Goal: Task Accomplishment & Management: Complete application form

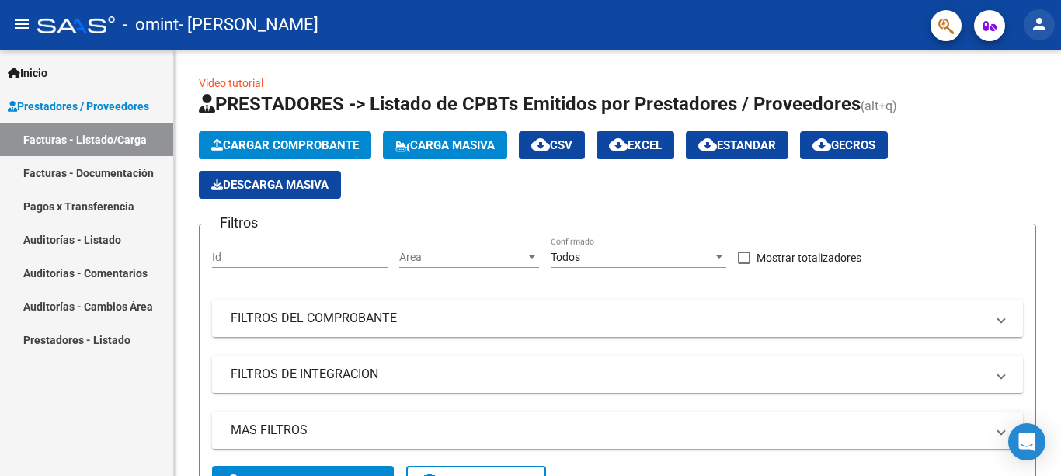
click at [1039, 23] on mat-icon "person" at bounding box center [1039, 24] width 19 height 19
click at [1031, 61] on button "person Mi Perfil" at bounding box center [1007, 65] width 95 height 37
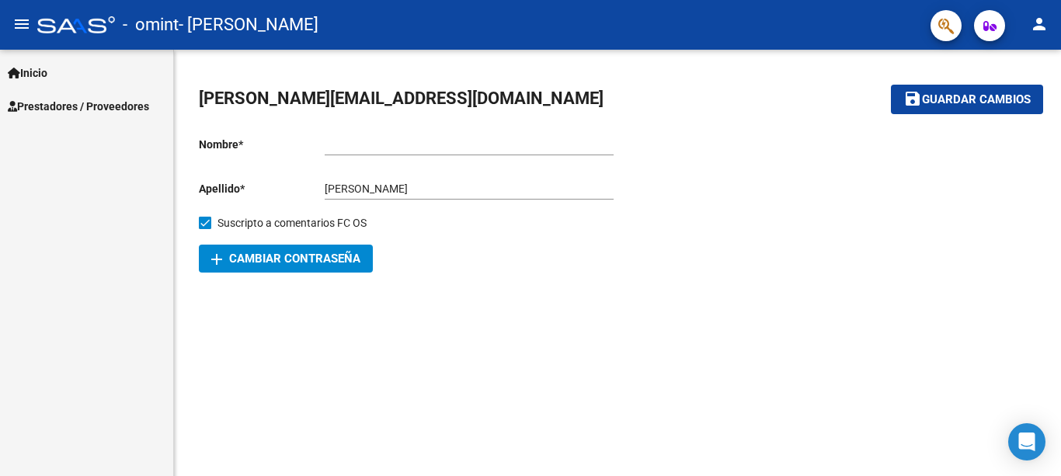
click at [66, 110] on span "Prestadores / Proveedores" at bounding box center [78, 106] width 141 height 17
click at [85, 107] on span "Prestadores / Proveedores" at bounding box center [78, 106] width 141 height 17
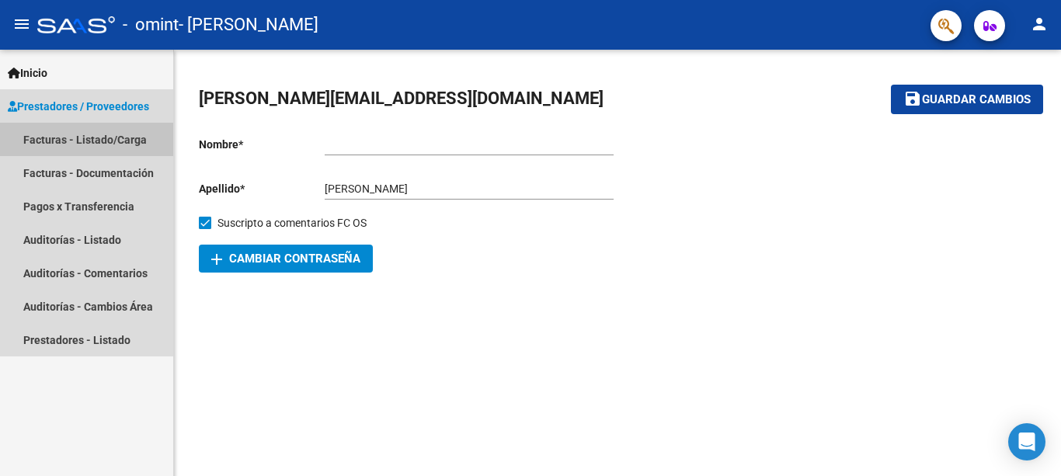
click at [92, 133] on link "Facturas - Listado/Carga" at bounding box center [86, 139] width 173 height 33
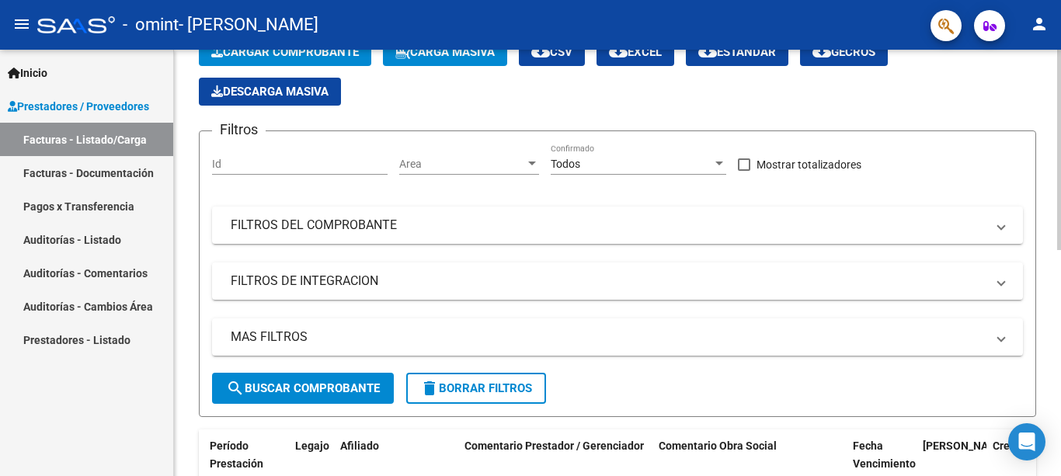
scroll to position [16, 0]
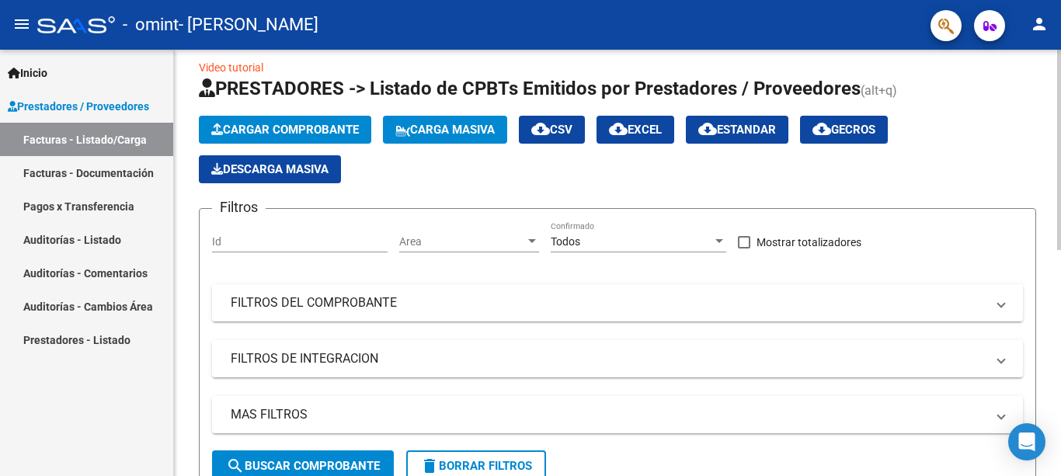
click at [351, 127] on span "Cargar Comprobante" at bounding box center [285, 130] width 148 height 14
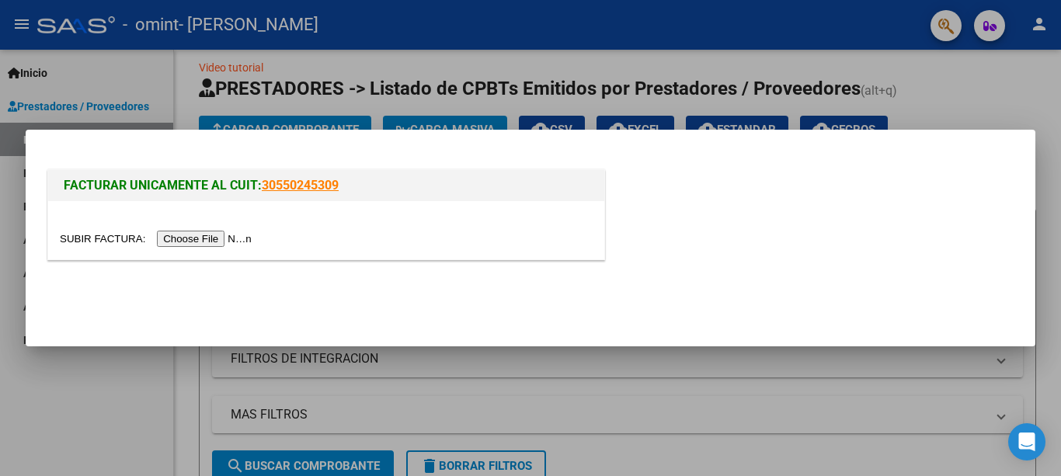
click at [238, 237] on input "file" at bounding box center [158, 239] width 197 height 16
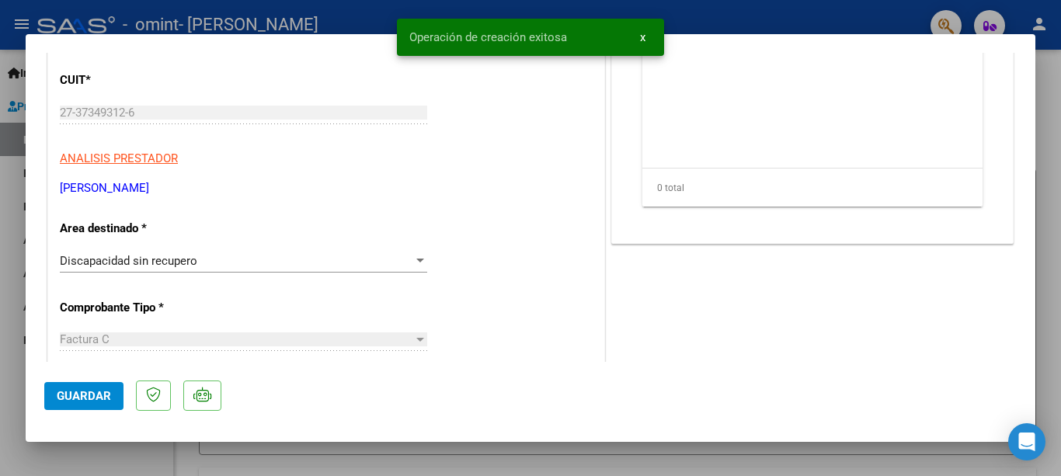
scroll to position [233, 0]
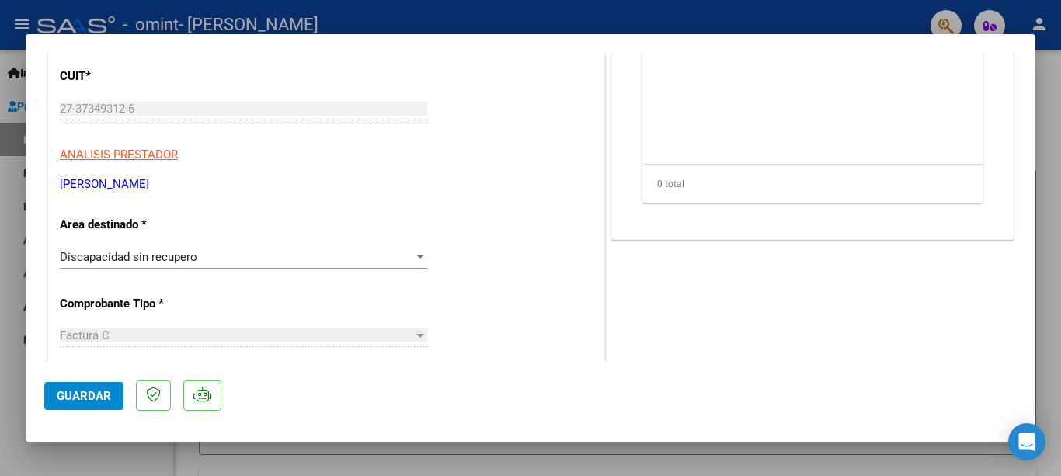
click at [276, 257] on div "Discapacidad sin recupero" at bounding box center [236, 257] width 353 height 14
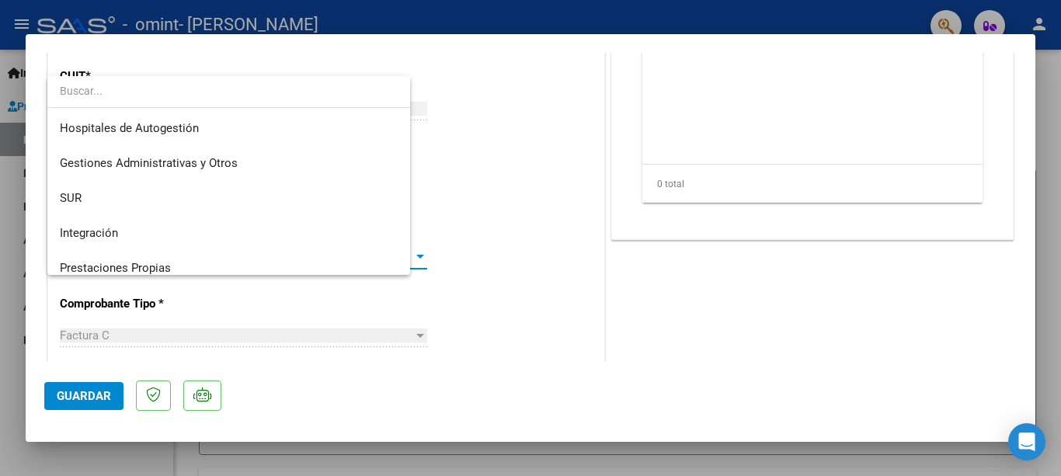
scroll to position [116, 0]
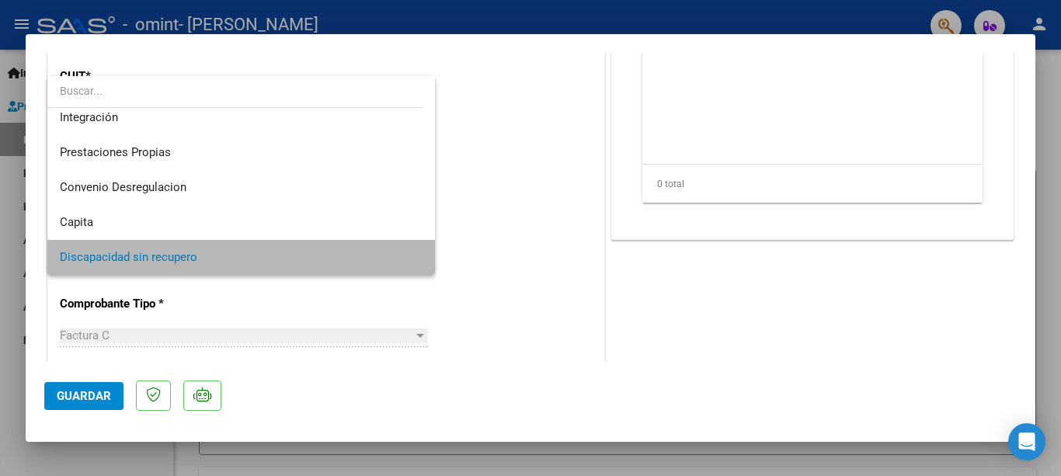
click at [276, 257] on span "Discapacidad sin recupero" at bounding box center [241, 257] width 363 height 35
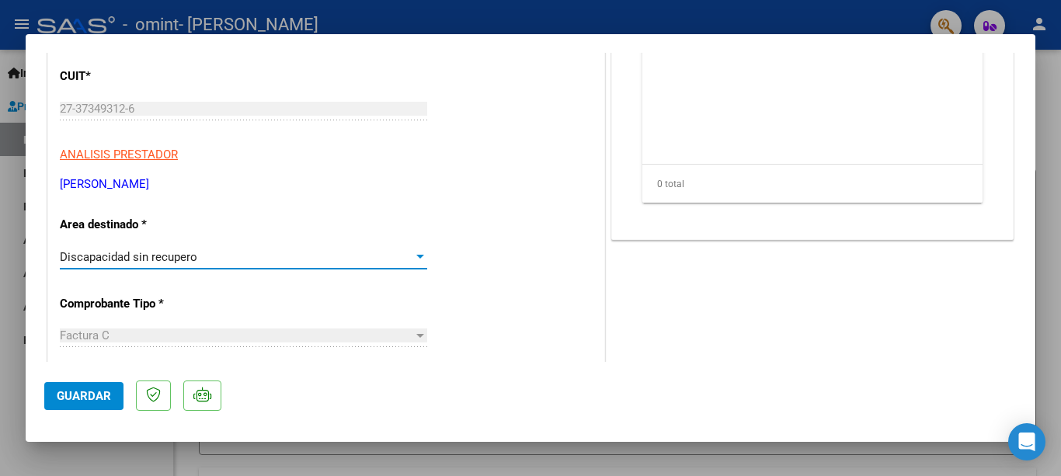
click at [276, 257] on div "Discapacidad sin recupero" at bounding box center [236, 257] width 353 height 14
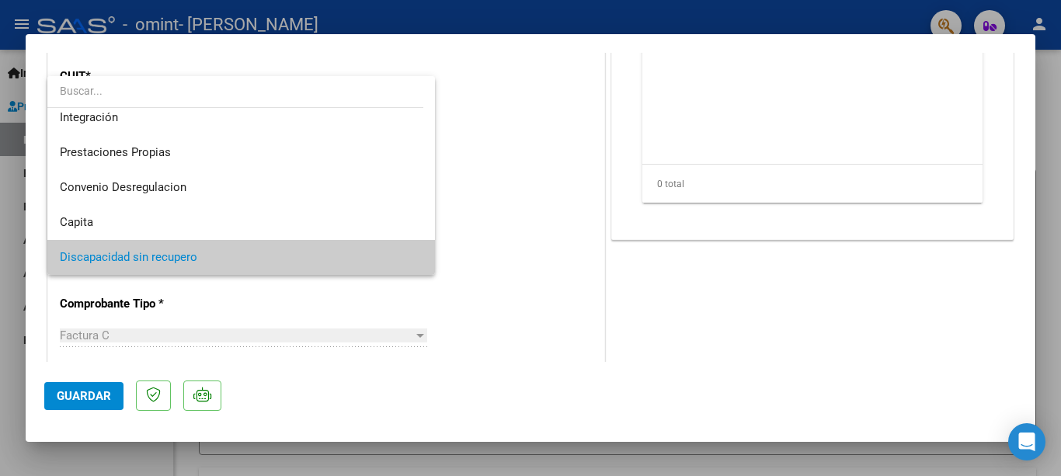
scroll to position [38, 0]
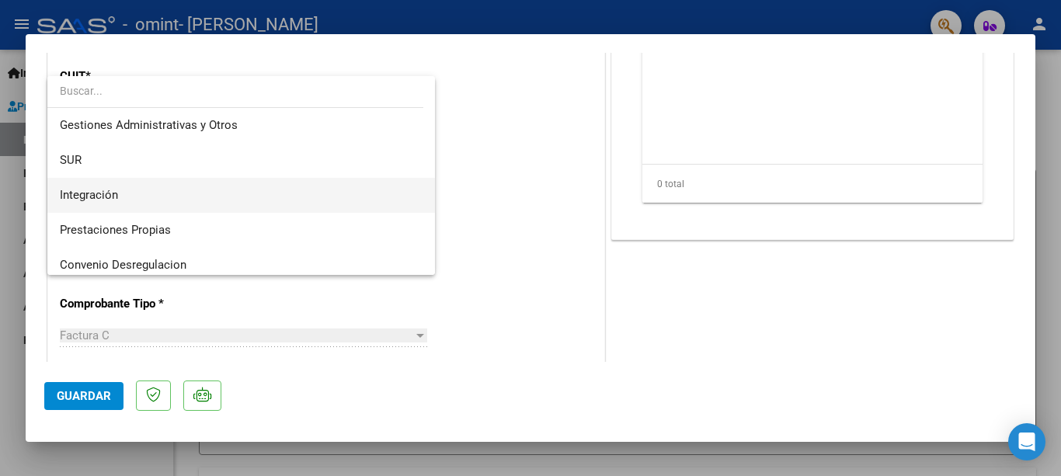
click at [252, 183] on span "Integración" at bounding box center [241, 195] width 363 height 35
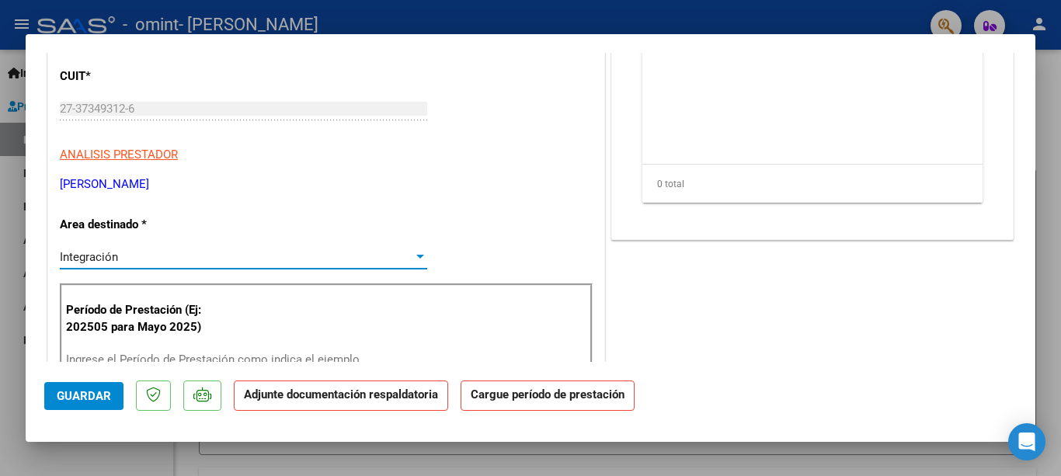
scroll to position [311, 0]
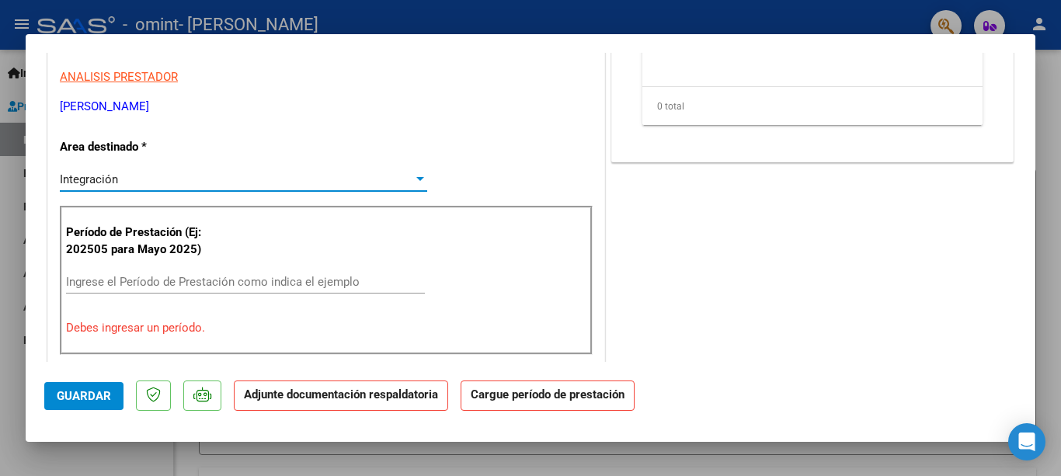
click at [281, 287] on input "Ingrese el Período de Prestación como indica el ejemplo" at bounding box center [245, 282] width 359 height 14
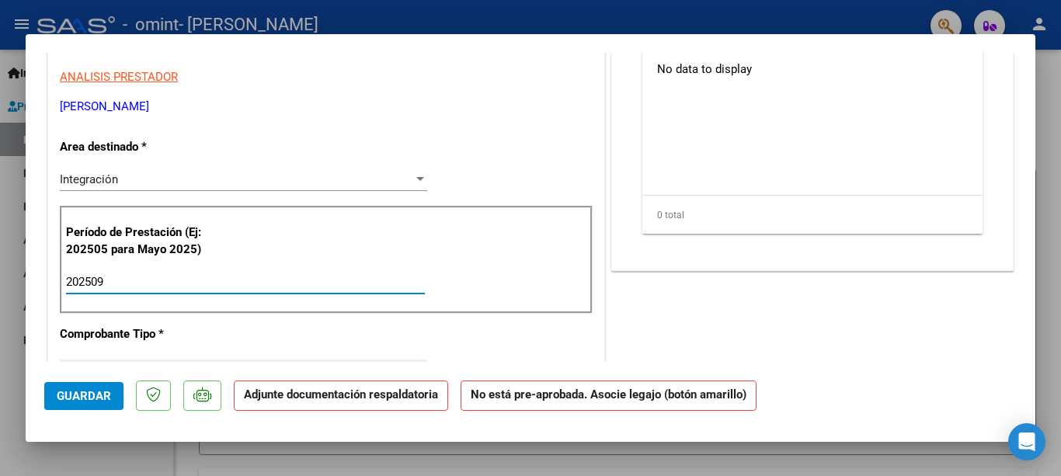
type input "202509"
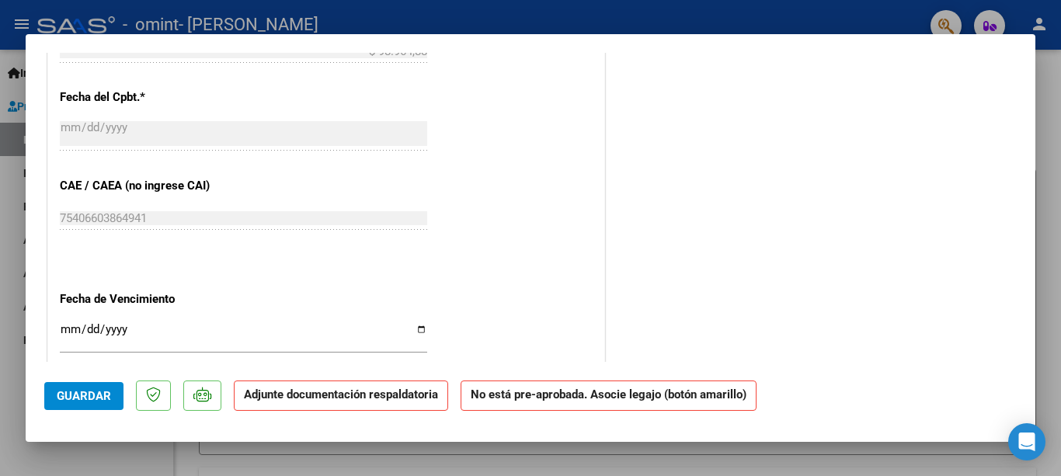
scroll to position [932, 0]
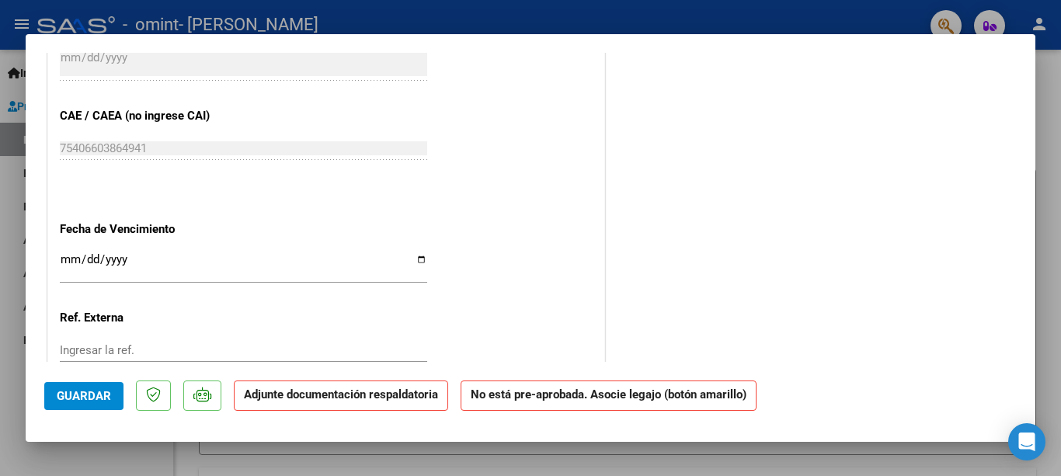
click at [415, 257] on input "Ingresar la fecha" at bounding box center [243, 265] width 367 height 25
type input "[DATE]"
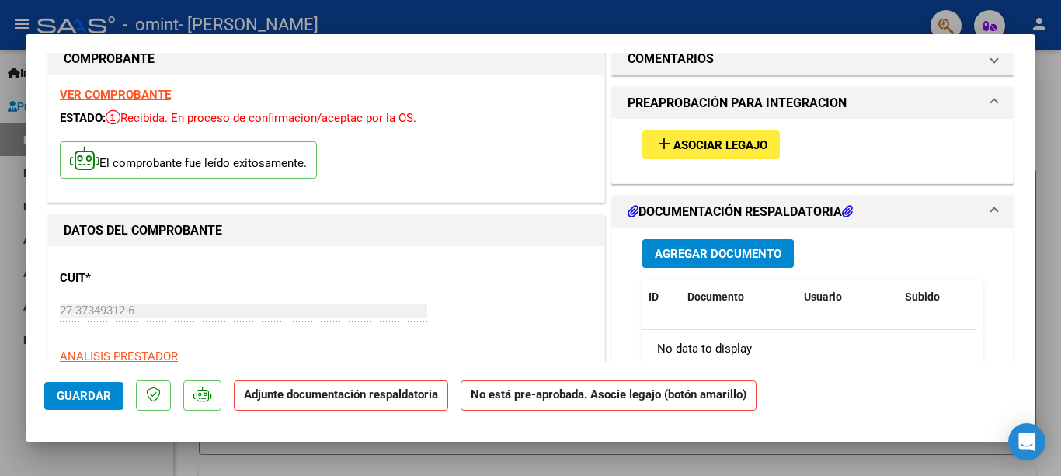
scroll to position [0, 0]
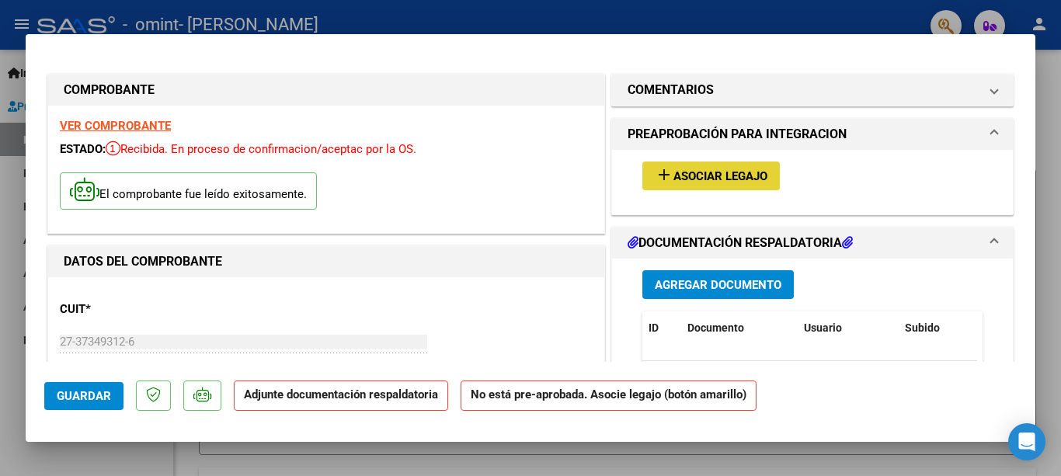
click at [724, 169] on span "Asociar Legajo" at bounding box center [720, 176] width 94 height 14
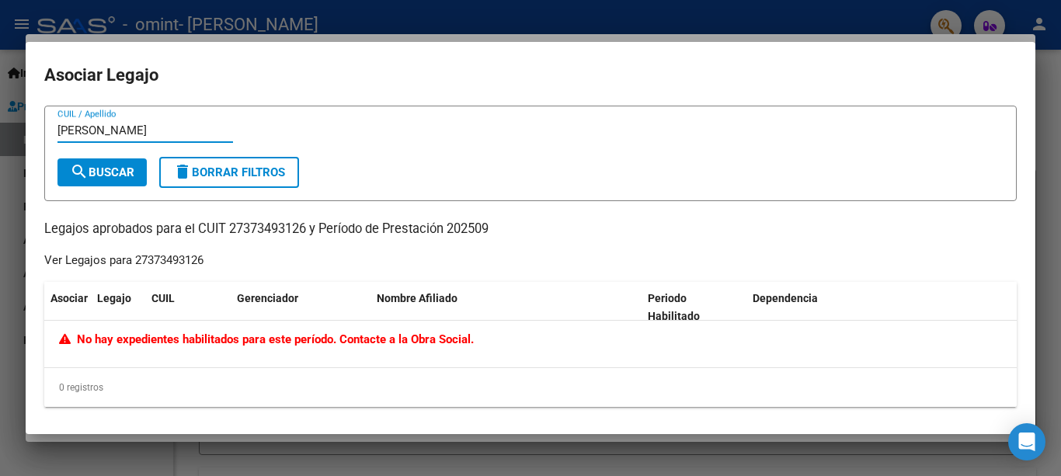
click at [101, 163] on button "search Buscar" at bounding box center [101, 172] width 89 height 28
click at [116, 126] on input "[PERSON_NAME]" at bounding box center [145, 130] width 176 height 14
drag, startPoint x: 117, startPoint y: 125, endPoint x: 2, endPoint y: 110, distance: 115.9
click at [2, 110] on div "COMPROBANTE VER COMPROBANTE ESTADO: Recibida. En proceso de confirmacion/acepta…" at bounding box center [530, 238] width 1061 height 476
paste input "20574798362"
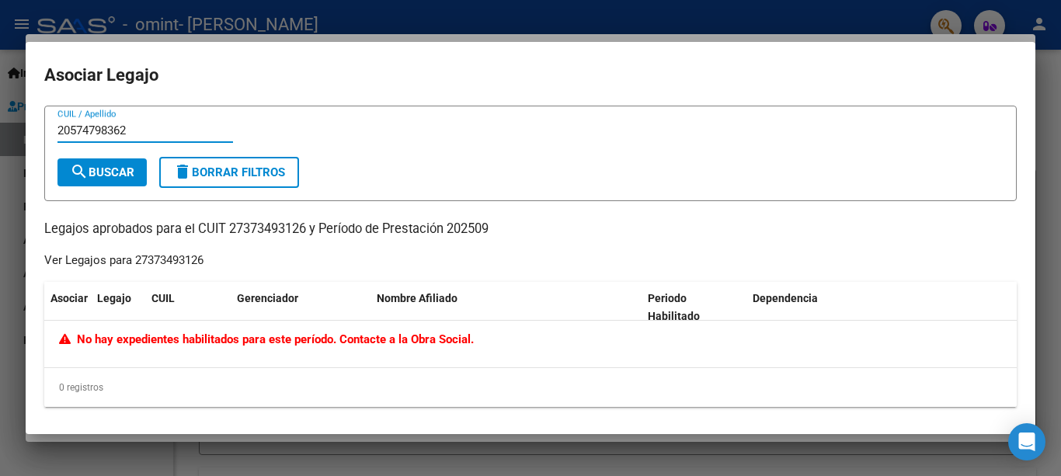
type input "20574798362"
click at [132, 177] on span "search Buscar" at bounding box center [102, 172] width 64 height 14
